Goal: Use online tool/utility

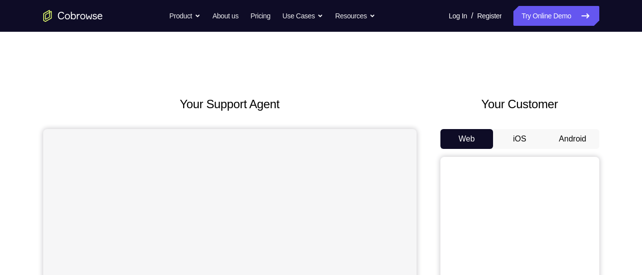
click at [565, 137] on button "Android" at bounding box center [572, 139] width 53 height 20
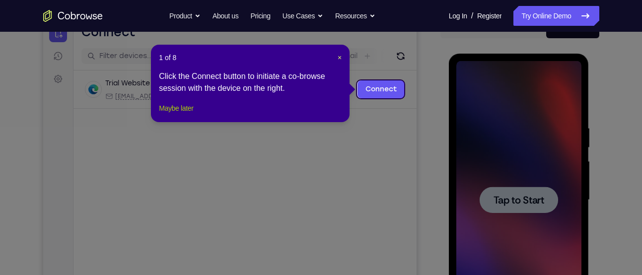
click at [166, 114] on button "Maybe later" at bounding box center [176, 108] width 34 height 12
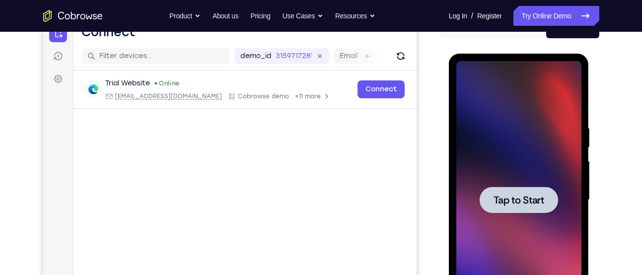
click at [522, 196] on span "Tap to Start" at bounding box center [519, 200] width 51 height 10
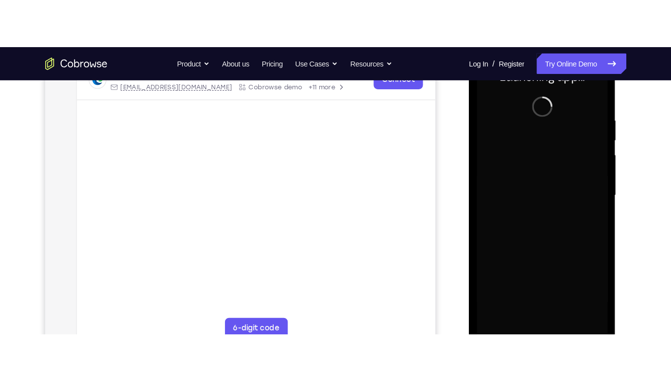
scroll to position [170, 0]
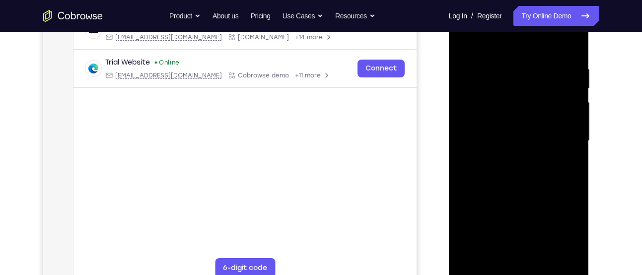
click at [520, 273] on div at bounding box center [518, 141] width 125 height 278
click at [566, 228] on div at bounding box center [518, 141] width 125 height 278
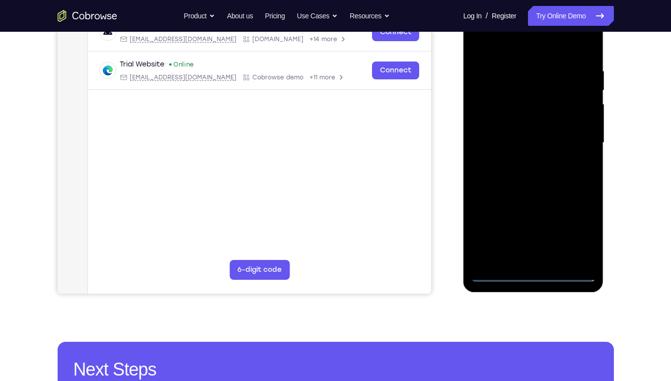
scroll to position [102, 0]
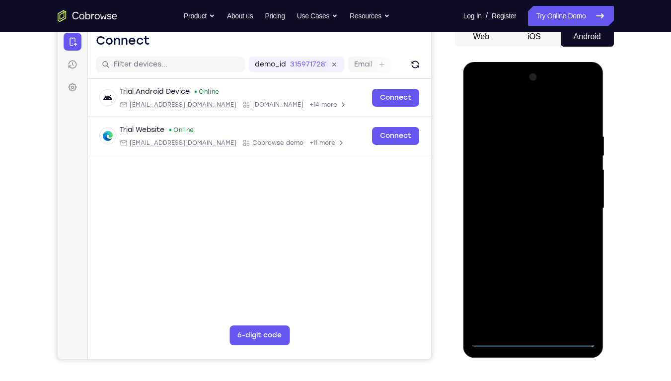
click at [510, 109] on div at bounding box center [533, 209] width 125 height 278
click at [491, 178] on div at bounding box center [533, 209] width 125 height 278
click at [522, 209] on div at bounding box center [533, 209] width 125 height 278
click at [504, 200] on div at bounding box center [533, 209] width 125 height 278
click at [504, 219] on div at bounding box center [533, 209] width 125 height 278
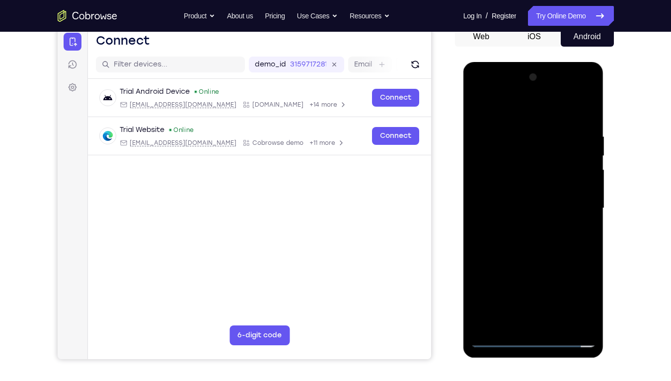
click at [577, 107] on div at bounding box center [533, 209] width 125 height 278
click at [525, 275] on div at bounding box center [533, 209] width 125 height 278
click at [523, 175] on div at bounding box center [533, 209] width 125 height 278
click at [571, 275] on div at bounding box center [533, 209] width 125 height 278
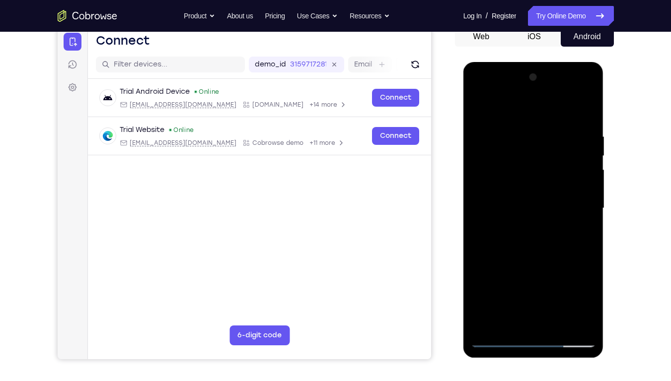
click at [571, 275] on div at bounding box center [533, 209] width 125 height 278
click at [568, 275] on div at bounding box center [533, 209] width 125 height 278
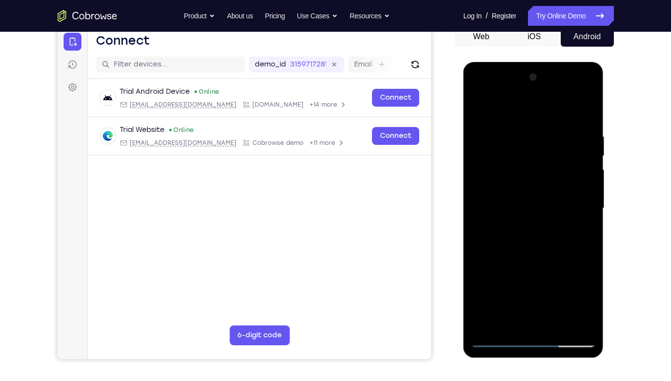
click at [568, 275] on div at bounding box center [533, 209] width 125 height 278
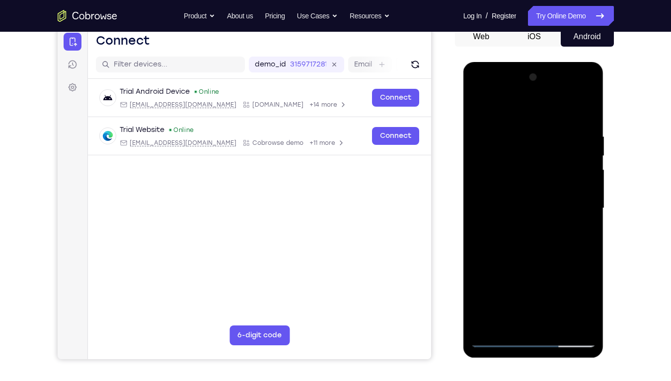
click at [568, 275] on div at bounding box center [533, 209] width 125 height 278
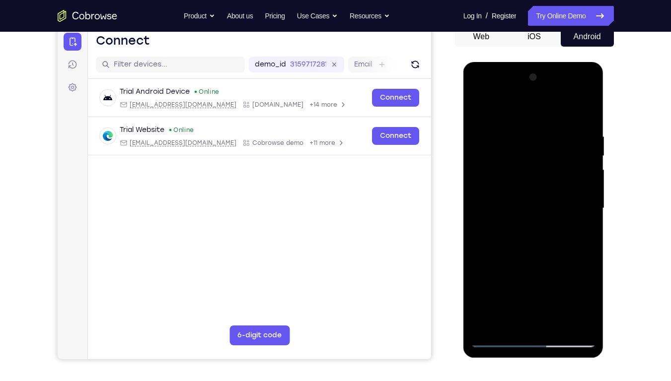
click at [568, 275] on div at bounding box center [533, 209] width 125 height 278
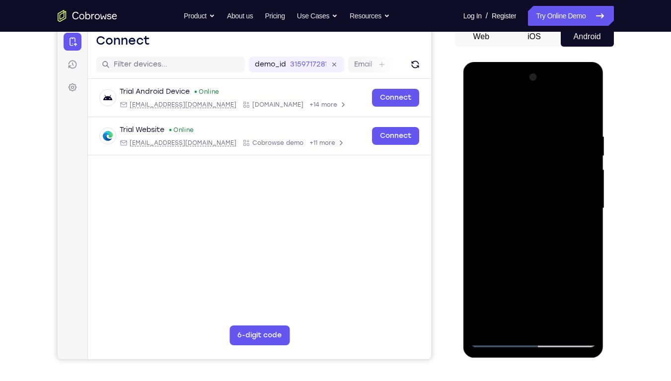
click at [568, 275] on div at bounding box center [533, 209] width 125 height 278
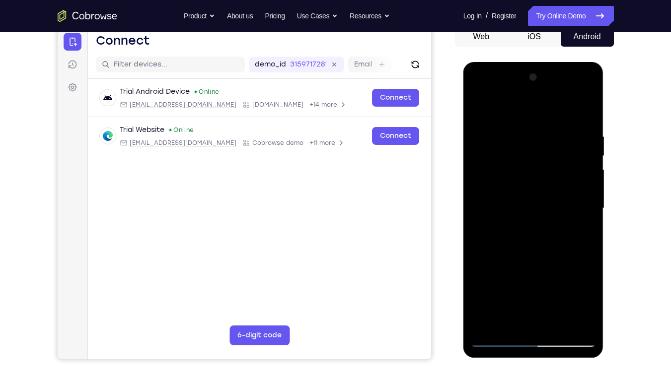
click at [568, 275] on div at bounding box center [533, 209] width 125 height 278
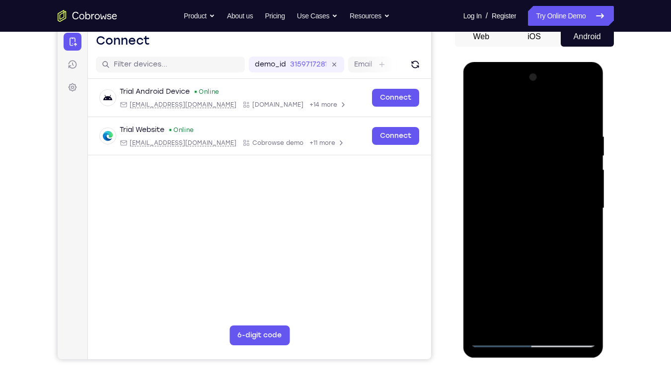
click at [568, 275] on div at bounding box center [533, 209] width 125 height 278
click at [587, 111] on div at bounding box center [533, 209] width 125 height 278
click at [586, 91] on div at bounding box center [533, 209] width 125 height 278
click at [543, 275] on div at bounding box center [533, 209] width 125 height 278
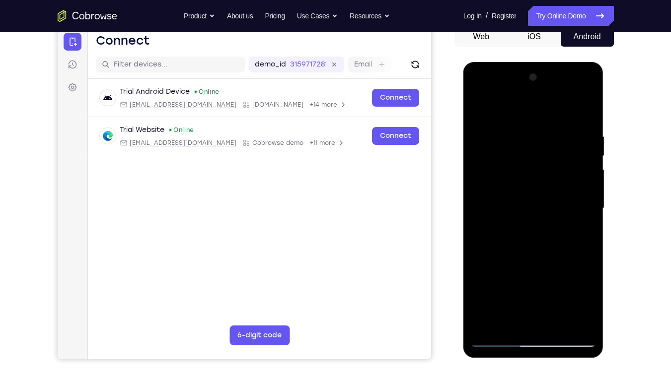
click at [544, 223] on div at bounding box center [533, 209] width 125 height 278
drag, startPoint x: 528, startPoint y: 112, endPoint x: 534, endPoint y: 199, distance: 86.6
click at [534, 199] on div at bounding box center [533, 209] width 125 height 278
click at [487, 105] on div at bounding box center [533, 209] width 125 height 278
click at [510, 180] on div at bounding box center [533, 209] width 125 height 278
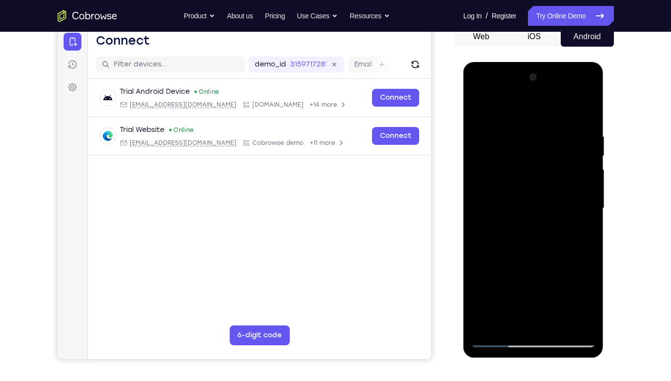
click at [499, 275] on div at bounding box center [533, 209] width 125 height 278
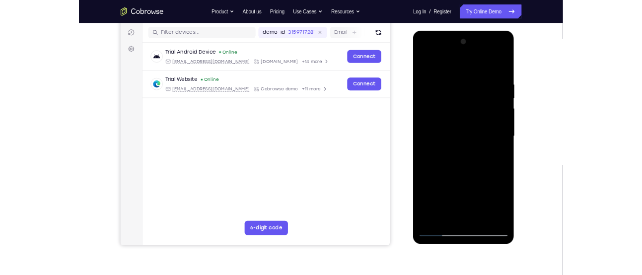
scroll to position [123, 0]
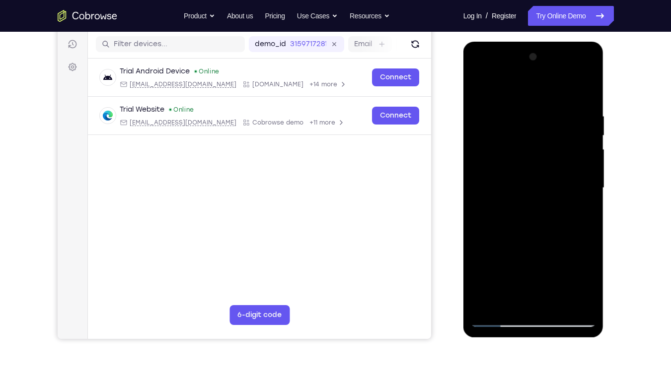
click at [494, 275] on div at bounding box center [533, 188] width 125 height 278
click at [518, 275] on div at bounding box center [533, 188] width 125 height 278
click at [495, 232] on div at bounding box center [533, 188] width 125 height 278
click at [528, 232] on div at bounding box center [533, 188] width 125 height 278
click at [533, 231] on div at bounding box center [533, 188] width 125 height 278
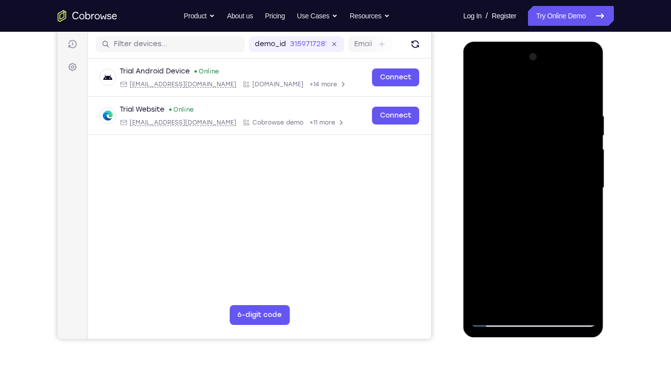
click at [574, 232] on div at bounding box center [533, 188] width 125 height 278
click at [494, 218] on div at bounding box center [533, 188] width 125 height 278
click at [494, 115] on div at bounding box center [533, 188] width 125 height 278
click at [504, 87] on div at bounding box center [533, 188] width 125 height 278
click at [502, 179] on div at bounding box center [533, 188] width 125 height 278
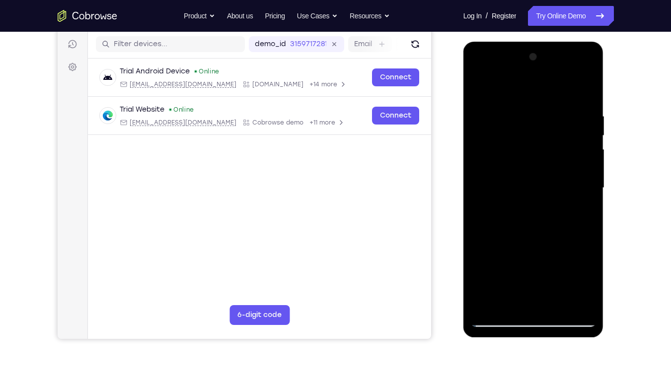
click at [531, 231] on div at bounding box center [533, 188] width 125 height 278
click at [531, 229] on div at bounding box center [533, 188] width 125 height 278
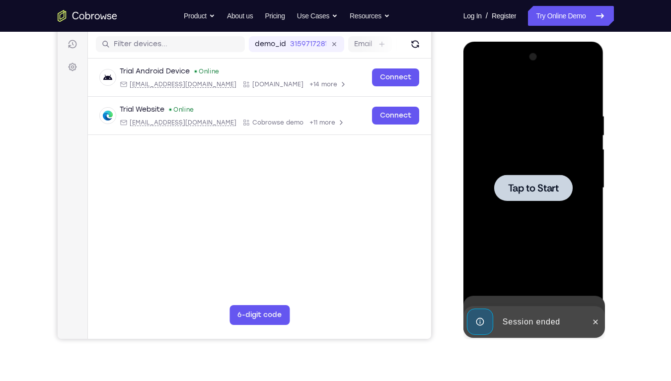
click at [494, 220] on div at bounding box center [533, 188] width 125 height 278
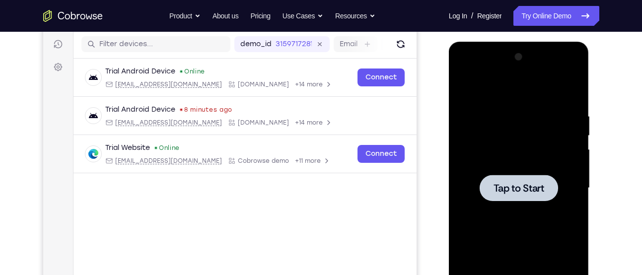
click at [524, 183] on span "Tap to Start" at bounding box center [519, 188] width 51 height 10
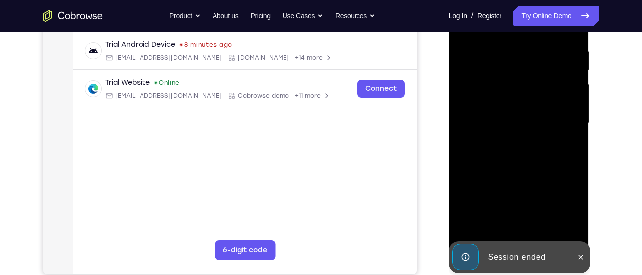
scroll to position [189, 0]
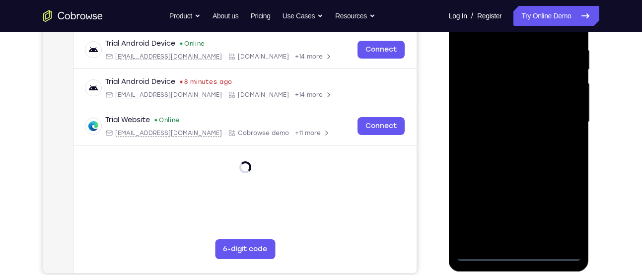
click at [518, 253] on div at bounding box center [518, 122] width 125 height 278
click at [562, 205] on div at bounding box center [518, 122] width 125 height 278
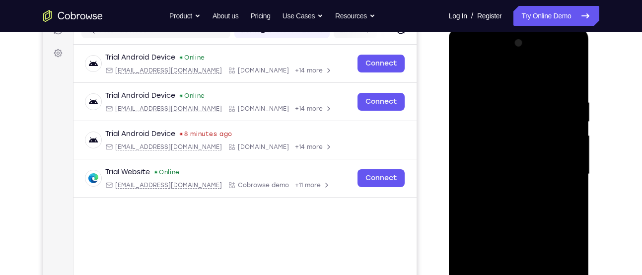
scroll to position [136, 0]
click at [505, 75] on div at bounding box center [518, 175] width 125 height 278
click at [478, 147] on div at bounding box center [518, 175] width 125 height 278
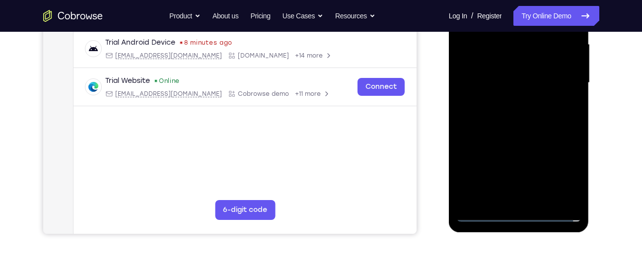
scroll to position [228, 0]
click at [517, 195] on div at bounding box center [518, 82] width 125 height 278
click at [513, 182] on div at bounding box center [518, 82] width 125 height 278
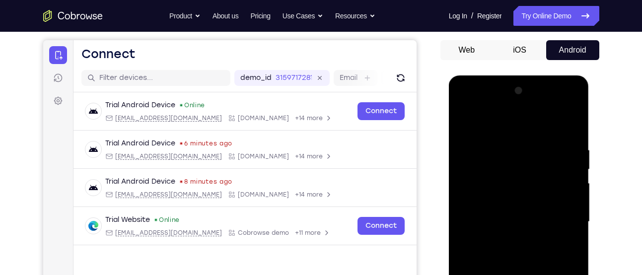
scroll to position [88, 0]
click at [464, 104] on div at bounding box center [518, 222] width 125 height 278
click at [481, 192] on div at bounding box center [518, 222] width 125 height 278
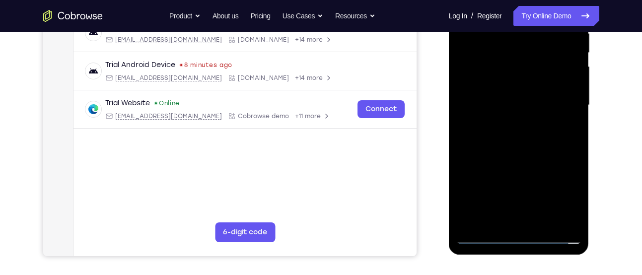
scroll to position [207, 0]
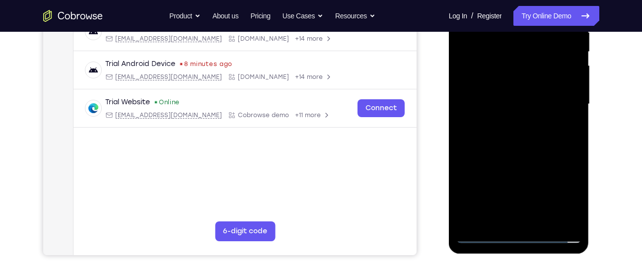
click at [505, 224] on div at bounding box center [518, 104] width 125 height 278
click at [514, 109] on div at bounding box center [518, 104] width 125 height 278
click at [497, 97] on div at bounding box center [518, 104] width 125 height 278
click at [492, 113] on div at bounding box center [518, 104] width 125 height 278
click at [526, 214] on div at bounding box center [518, 104] width 125 height 278
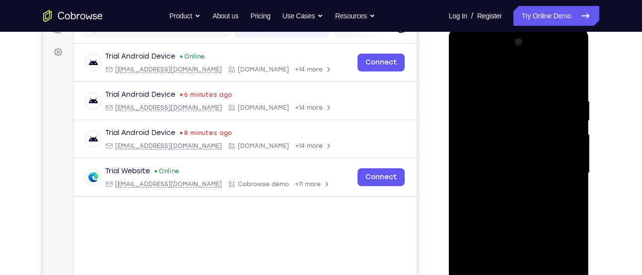
scroll to position [137, 0]
click at [552, 84] on div at bounding box center [518, 174] width 125 height 278
click at [471, 73] on div at bounding box center [518, 174] width 125 height 278
click at [559, 68] on div at bounding box center [518, 174] width 125 height 278
click at [486, 104] on div at bounding box center [518, 174] width 125 height 278
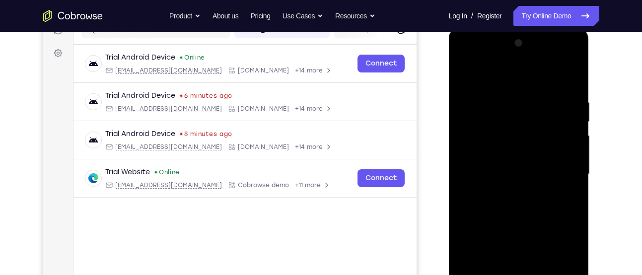
click at [486, 123] on div at bounding box center [518, 174] width 125 height 278
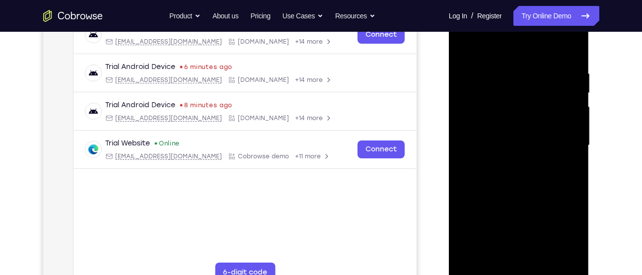
click at [483, 262] on div at bounding box center [518, 145] width 125 height 278
click at [576, 50] on div at bounding box center [518, 145] width 125 height 278
